Goal: Transaction & Acquisition: Purchase product/service

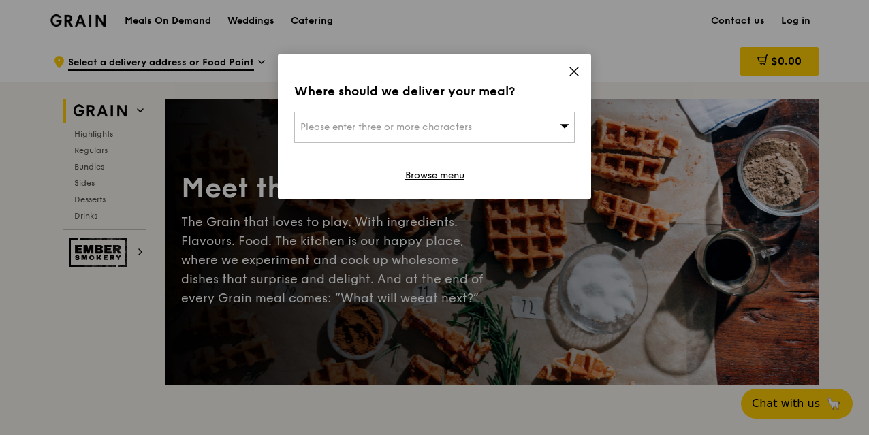
click at [443, 120] on div "Please enter three or more characters" at bounding box center [434, 127] width 281 height 31
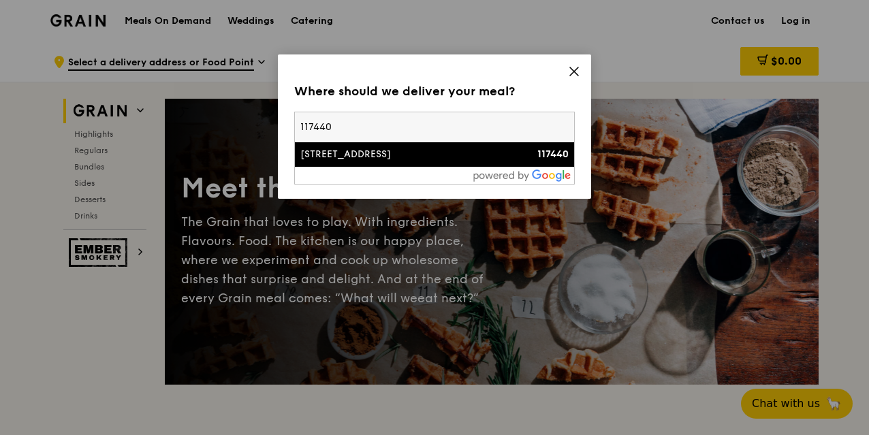
type input "117440"
click at [401, 152] on div "[STREET_ADDRESS]" at bounding box center [401, 155] width 202 height 14
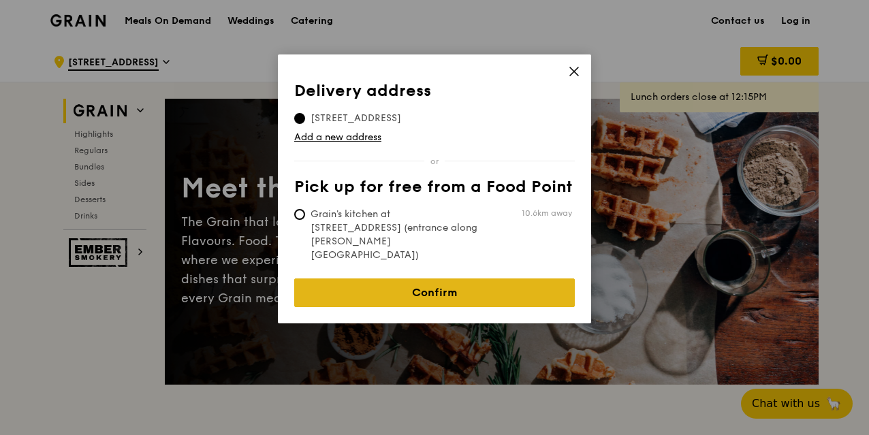
click at [402, 278] on link "Confirm" at bounding box center [434, 292] width 281 height 29
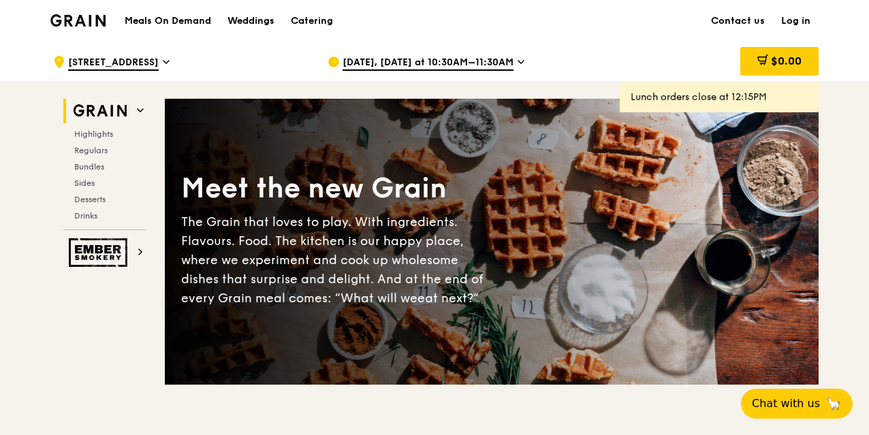
click at [787, 17] on link "Log in" at bounding box center [796, 21] width 46 height 41
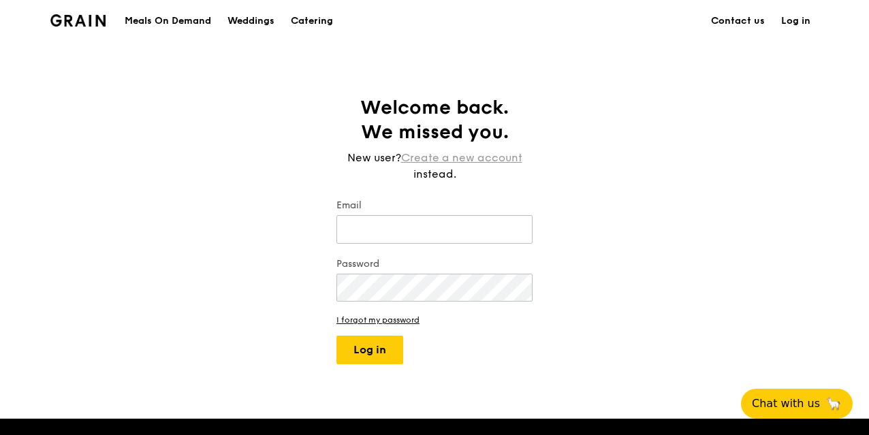
type input "[EMAIL_ADDRESS][DOMAIN_NAME]"
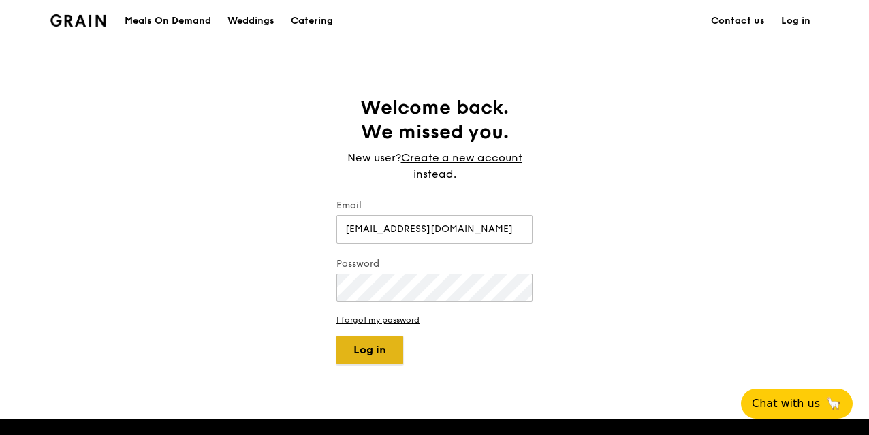
click at [360, 351] on button "Log in" at bounding box center [369, 350] width 67 height 29
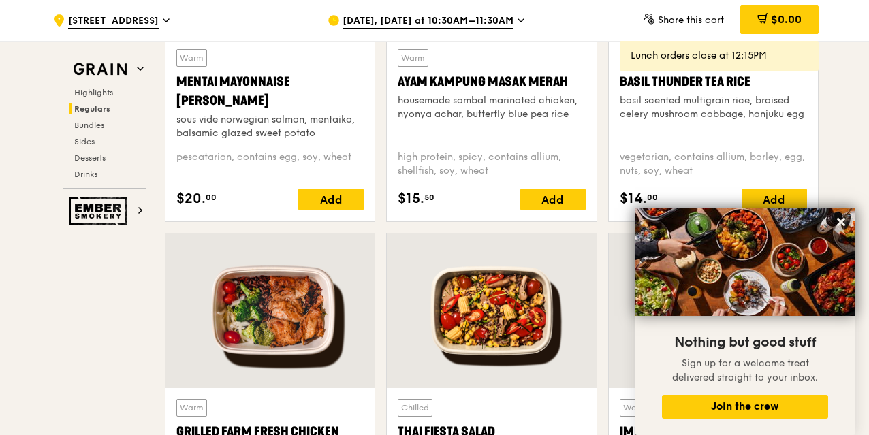
scroll to position [1294, 0]
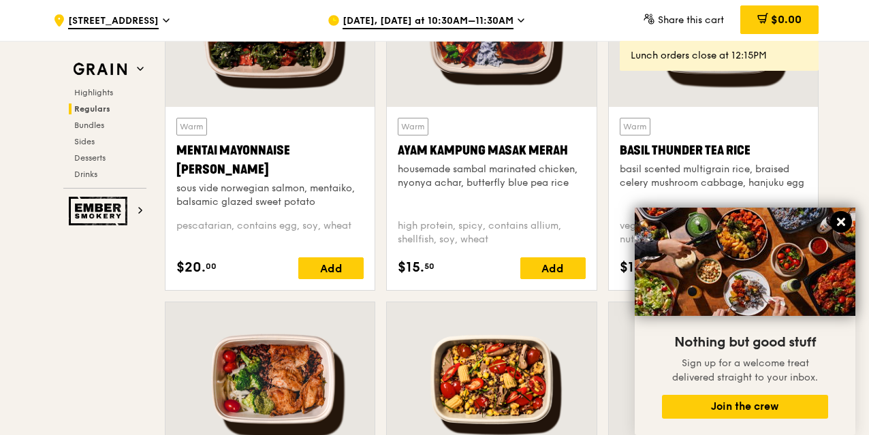
click at [843, 224] on icon at bounding box center [841, 222] width 8 height 8
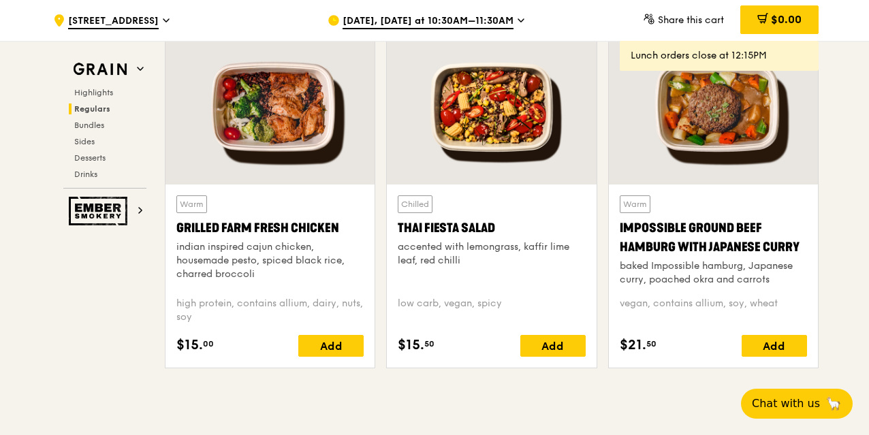
scroll to position [1566, 0]
click at [323, 342] on div "Add" at bounding box center [330, 346] width 65 height 22
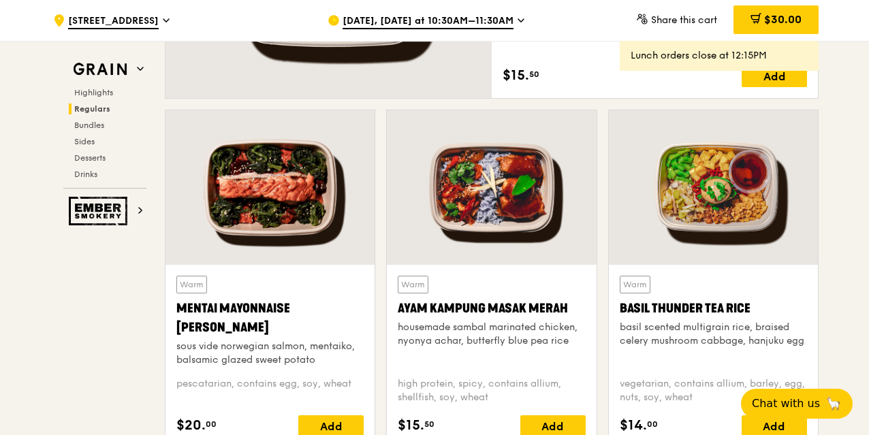
scroll to position [1158, 0]
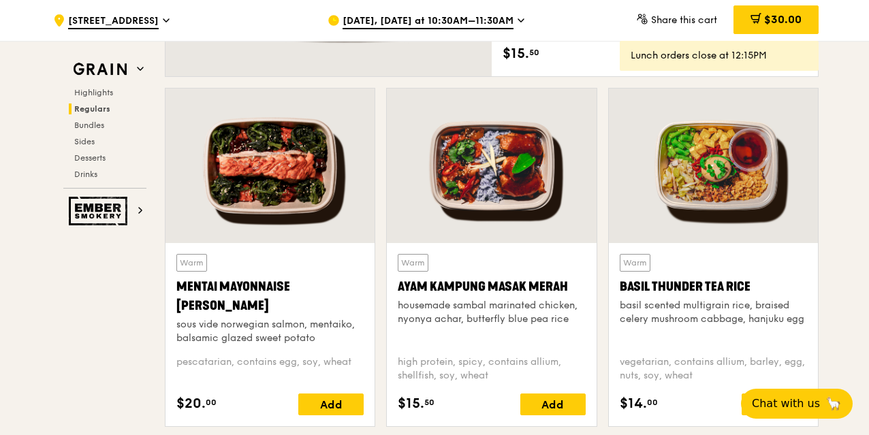
click at [282, 187] on div at bounding box center [269, 166] width 209 height 155
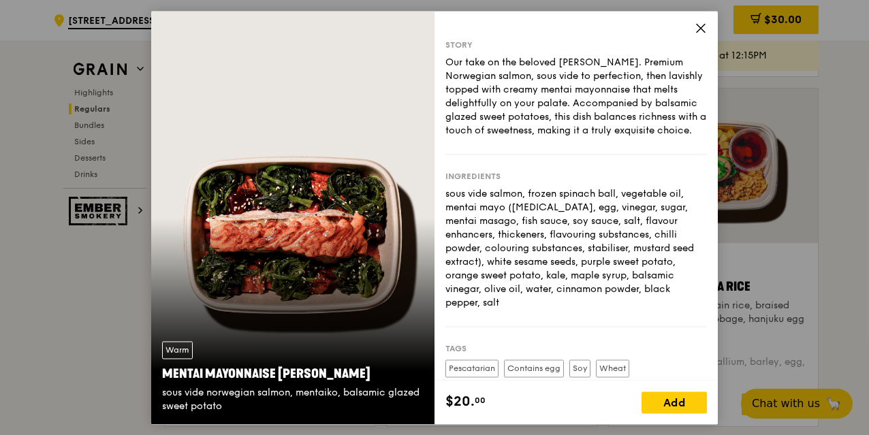
drag, startPoint x: 544, startPoint y: 63, endPoint x: 532, endPoint y: 149, distance: 87.3
click at [531, 138] on div "Our take on the beloved [PERSON_NAME]. Premium Norwegian salmon, sous vide to p…" at bounding box center [575, 97] width 261 height 82
click at [549, 134] on div "Our take on the beloved [PERSON_NAME]. Premium Norwegian salmon, sous vide to p…" at bounding box center [575, 97] width 261 height 82
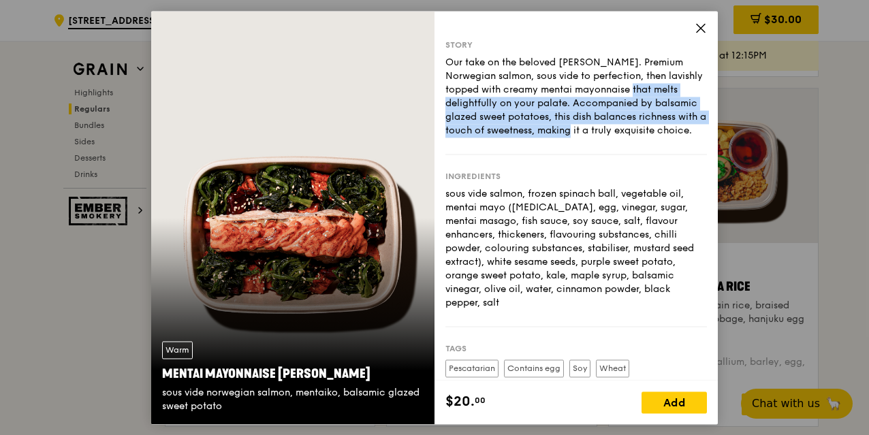
drag, startPoint x: 584, startPoint y: 96, endPoint x: 560, endPoint y: 136, distance: 46.5
click at [560, 136] on div "Our take on the beloved [PERSON_NAME]. Premium Norwegian salmon, sous vide to p…" at bounding box center [575, 97] width 261 height 82
click at [571, 119] on div "Our take on the beloved [PERSON_NAME]. Premium Norwegian salmon, sous vide to p…" at bounding box center [575, 97] width 261 height 82
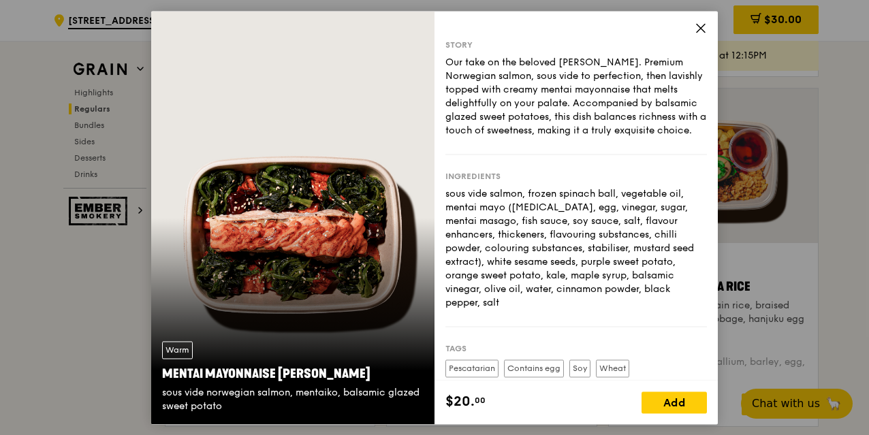
click at [572, 106] on div "Our take on the beloved [PERSON_NAME]. Premium Norwegian salmon, sous vide to p…" at bounding box center [575, 97] width 261 height 82
drag, startPoint x: 575, startPoint y: 112, endPoint x: 548, endPoint y: 152, distance: 48.0
click at [548, 152] on div "Story Our take on the beloved mentaiko salmon. Premium Norwegian salmon, sous v…" at bounding box center [575, 96] width 261 height 115
click at [547, 138] on div "Our take on the beloved [PERSON_NAME]. Premium Norwegian salmon, sous vide to p…" at bounding box center [575, 97] width 261 height 82
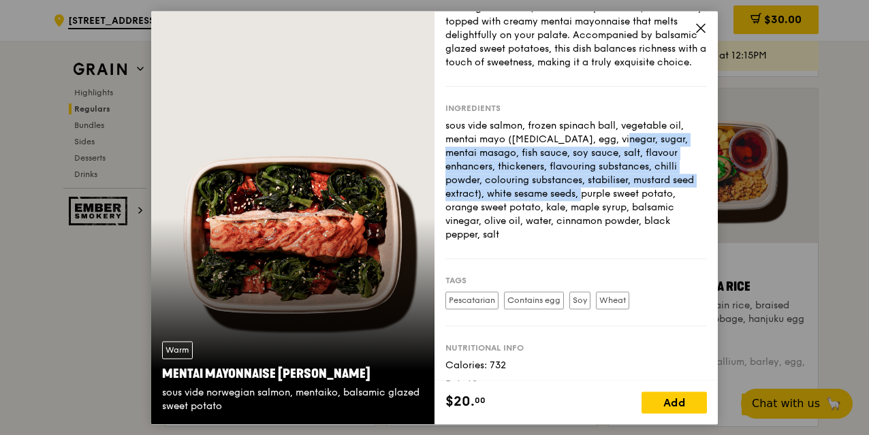
drag, startPoint x: 556, startPoint y: 150, endPoint x: 547, endPoint y: 209, distance: 59.2
click at [547, 209] on div "sous vide salmon, frozen spinach ball, vegetable oil, mentai mayo ([MEDICAL_DAT…" at bounding box center [575, 180] width 261 height 123
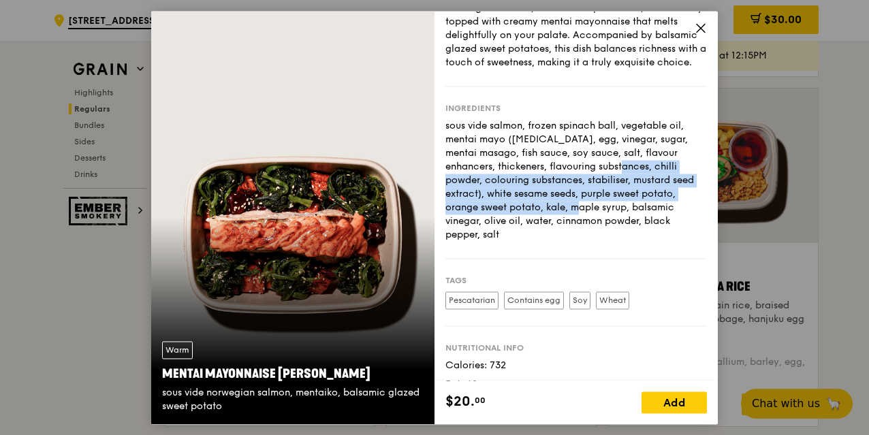
drag, startPoint x: 568, startPoint y: 176, endPoint x: 561, endPoint y: 222, distance: 46.1
click at [561, 222] on div "sous vide salmon, frozen spinach ball, vegetable oil, mentai mayo ([MEDICAL_DAT…" at bounding box center [575, 180] width 261 height 123
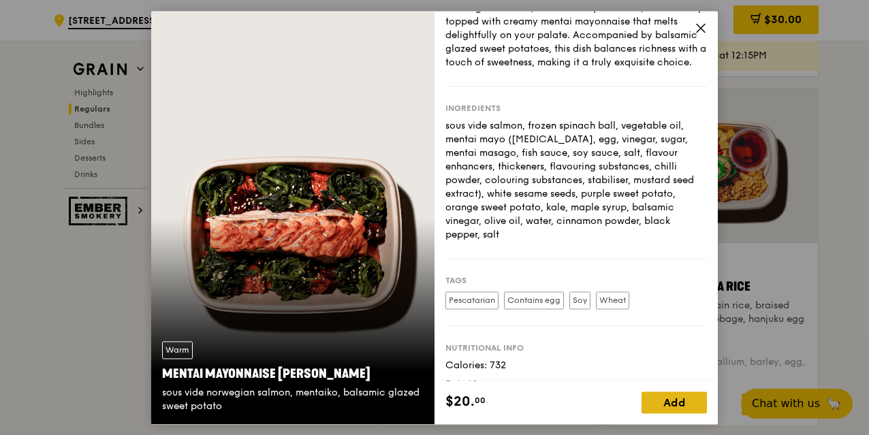
click at [666, 398] on div "Add" at bounding box center [673, 403] width 65 height 22
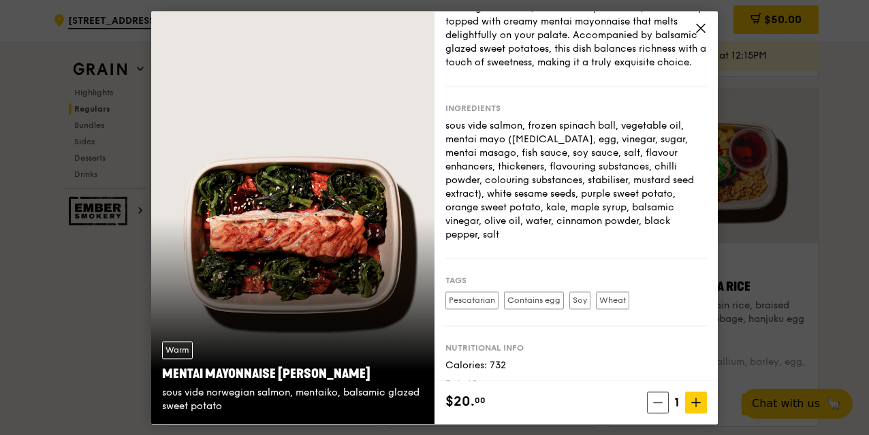
scroll to position [140, 0]
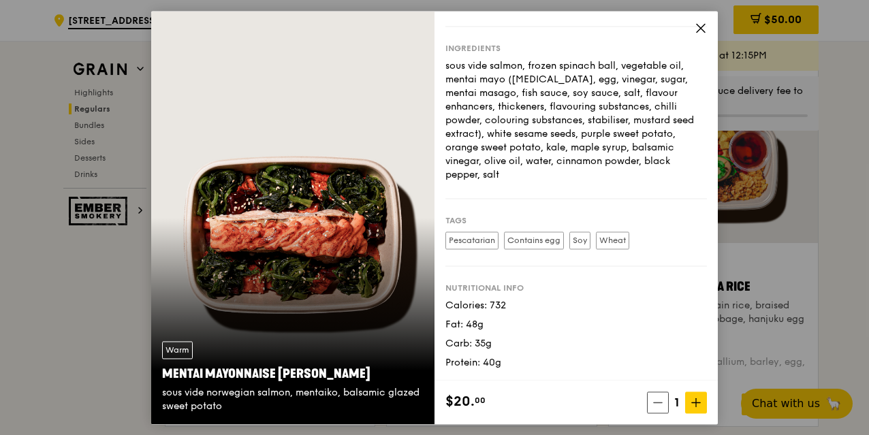
click at [697, 28] on icon at bounding box center [701, 28] width 12 height 12
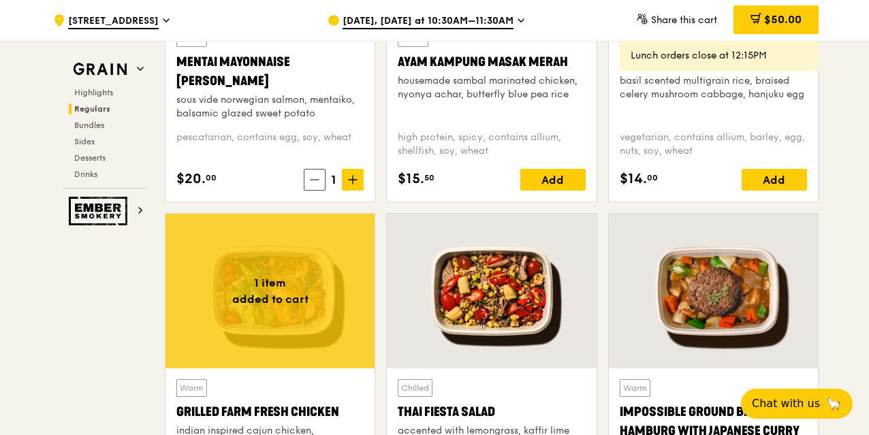
scroll to position [1362, 0]
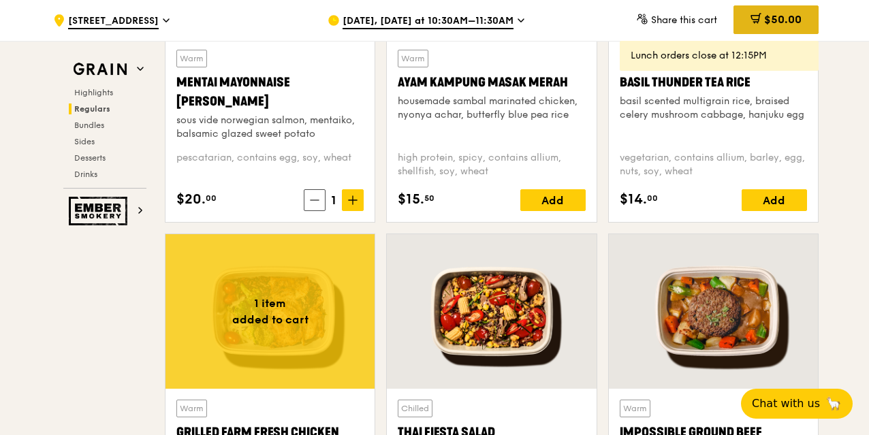
click at [776, 24] on span "$50.00" at bounding box center [782, 19] width 37 height 13
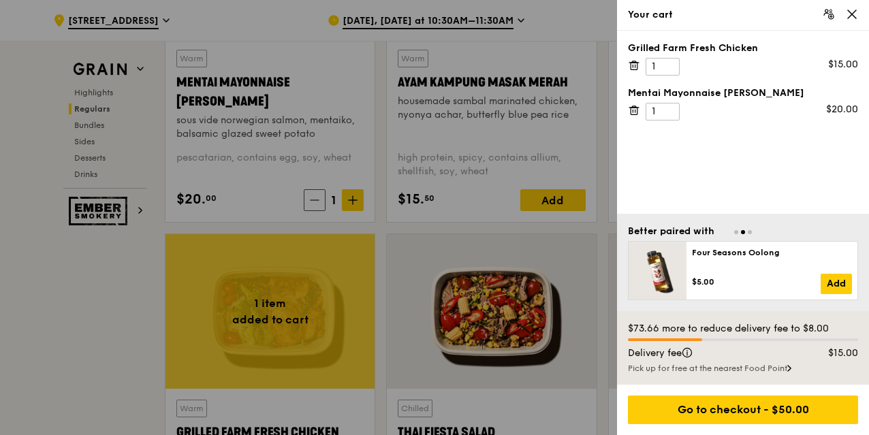
click at [849, 19] on icon at bounding box center [852, 14] width 12 height 12
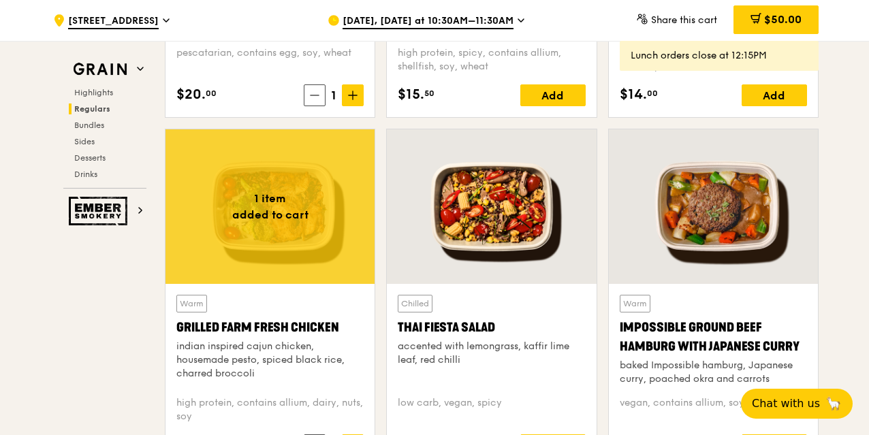
scroll to position [1702, 0]
